Goal: Navigation & Orientation: Find specific page/section

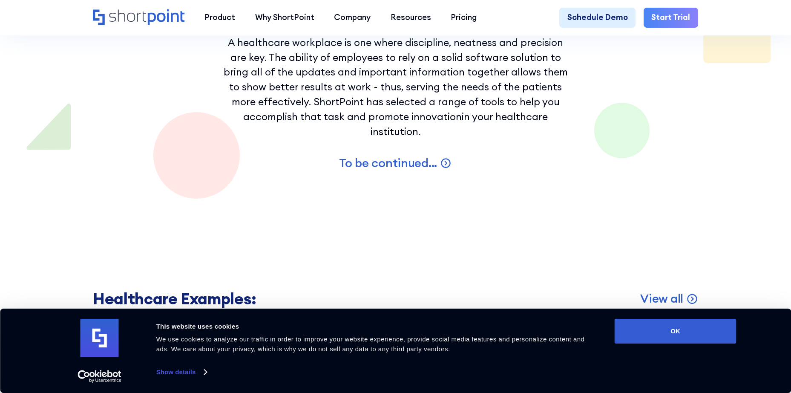
scroll to position [1577, 0]
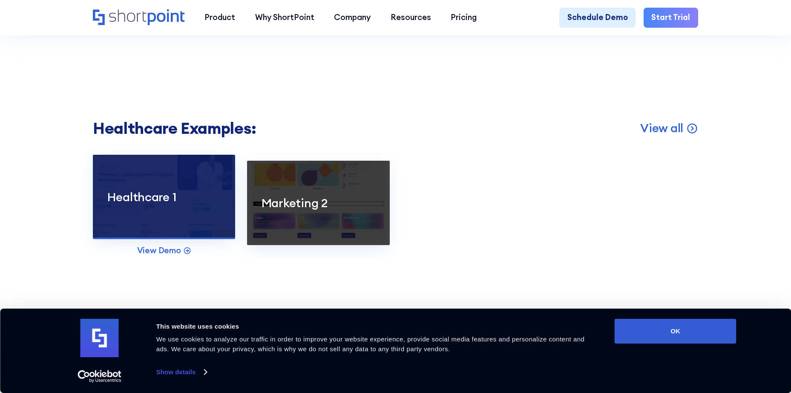
click at [226, 205] on div "Healthcare 1" at bounding box center [164, 196] width 142 height 15
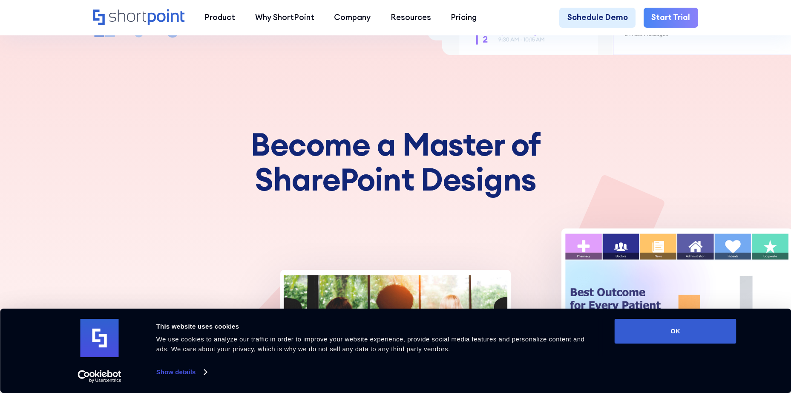
scroll to position [554, 0]
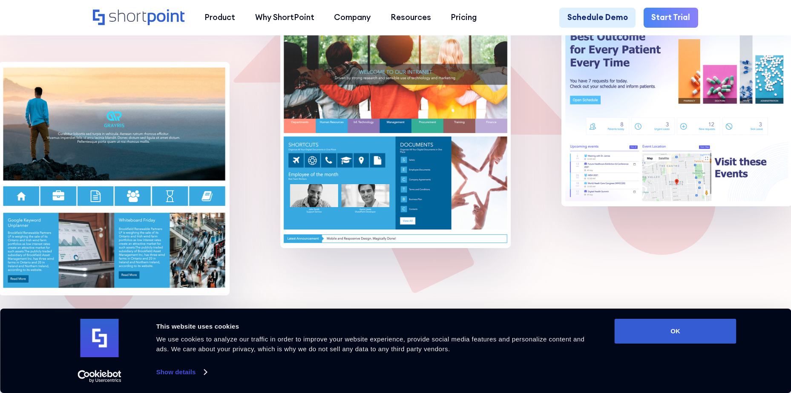
click at [380, 101] on img at bounding box center [395, 131] width 231 height 234
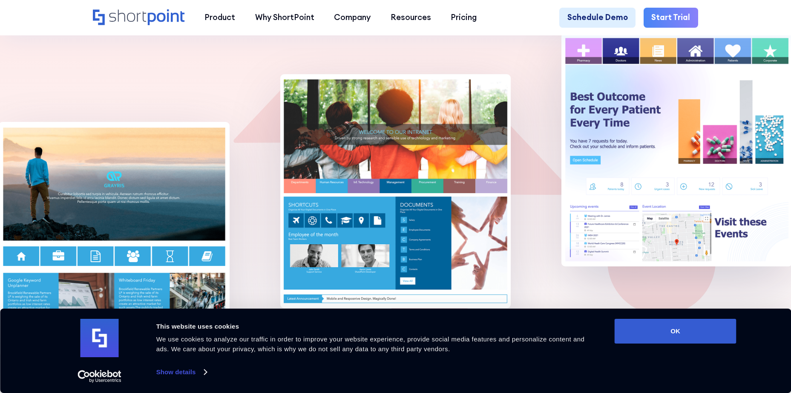
scroll to position [491, 0]
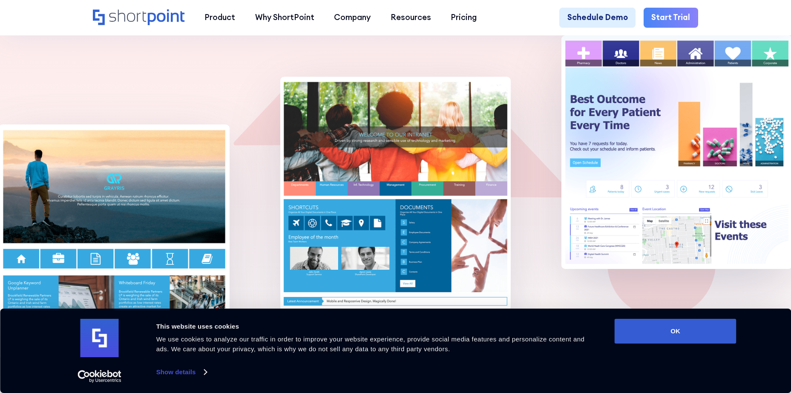
click at [353, 187] on img at bounding box center [395, 194] width 231 height 234
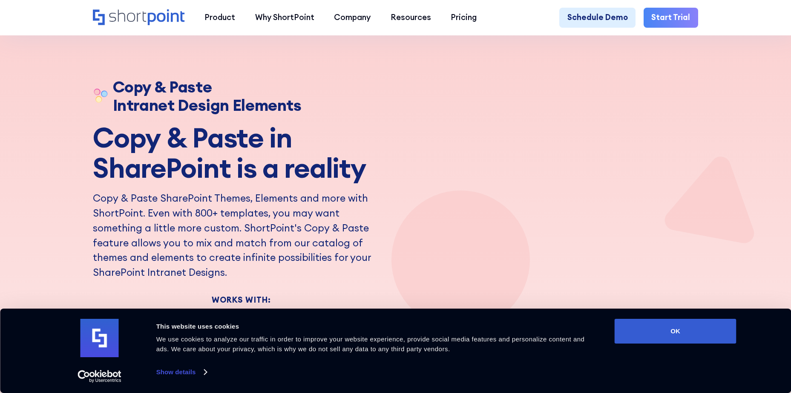
scroll to position [0, 0]
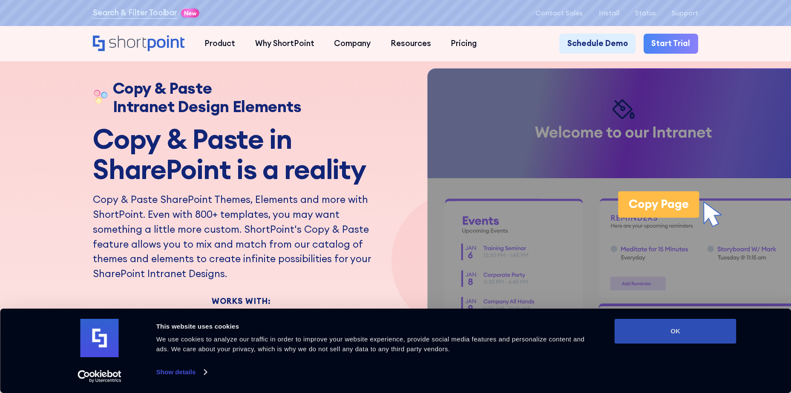
click at [659, 338] on button "OK" at bounding box center [676, 331] width 122 height 25
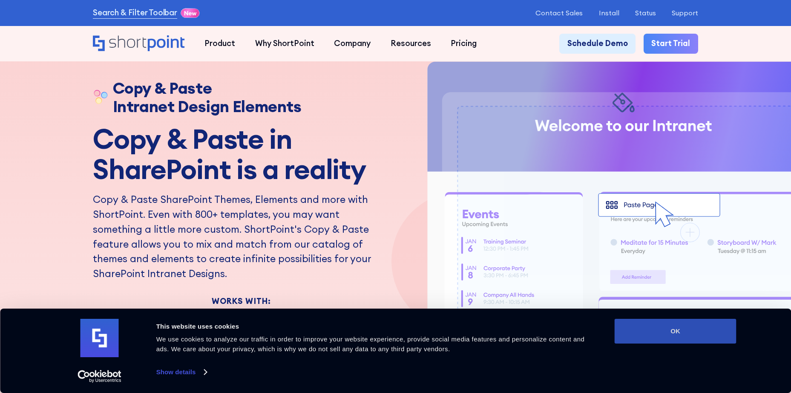
click at [679, 333] on button "OK" at bounding box center [676, 331] width 122 height 25
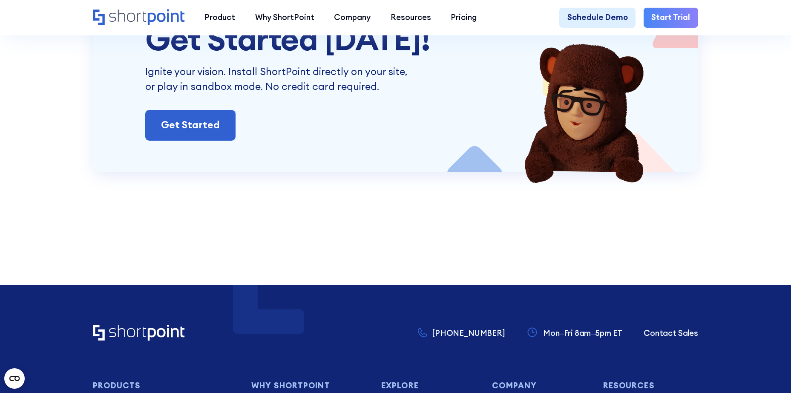
scroll to position [3708, 0]
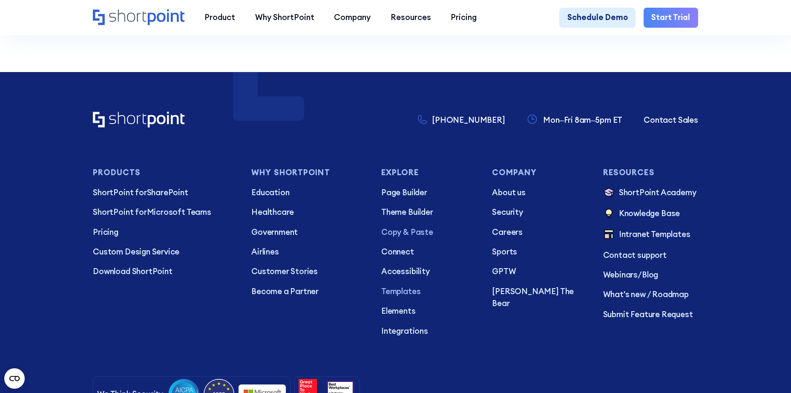
click at [407, 297] on p "Templates" at bounding box center [428, 292] width 95 height 12
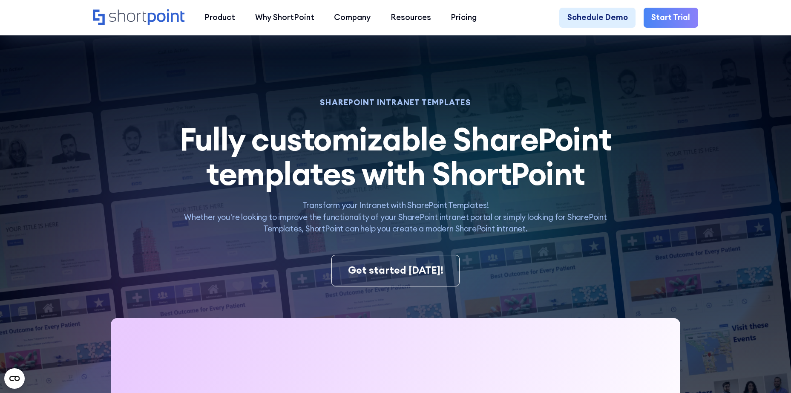
scroll to position [170, 0]
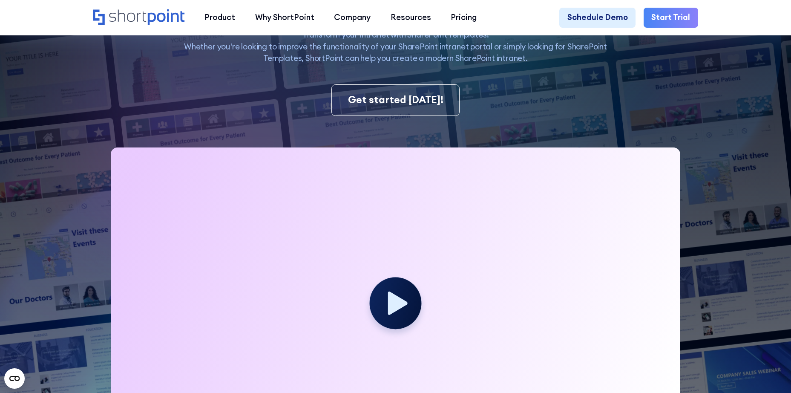
click at [407, 299] on circle at bounding box center [396, 303] width 52 height 52
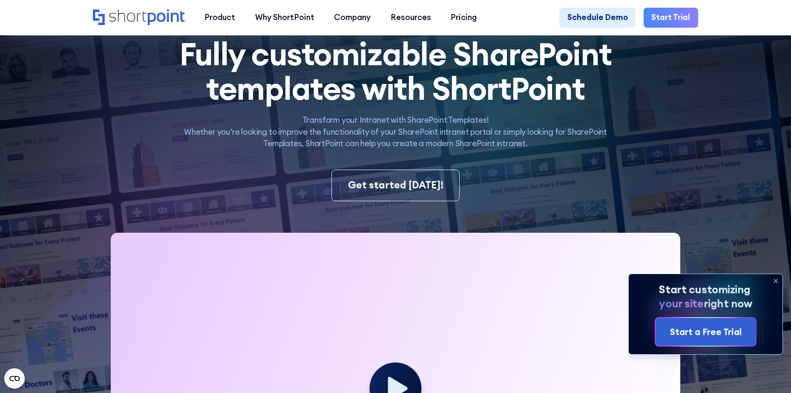
scroll to position [0, 0]
